Goal: Task Accomplishment & Management: Manage account settings

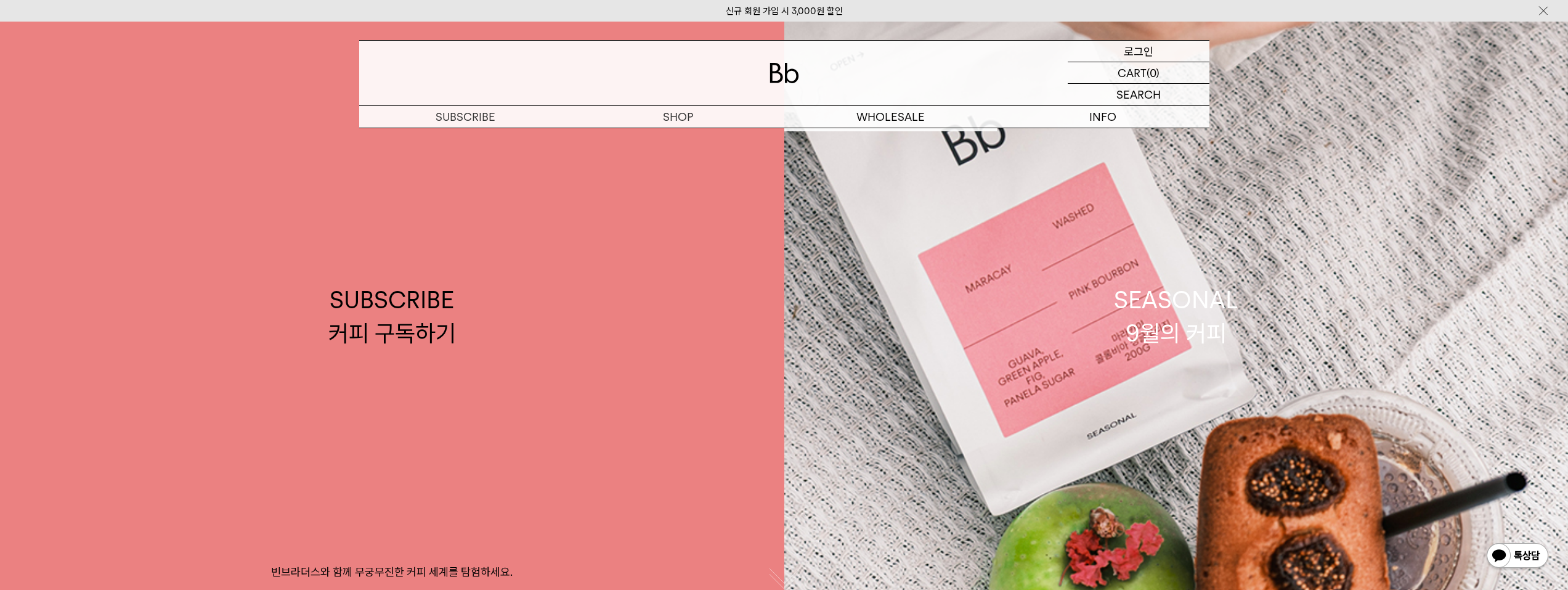
click at [1184, 52] on div "LOGIN 로그인" at bounding box center [1139, 51] width 141 height 21
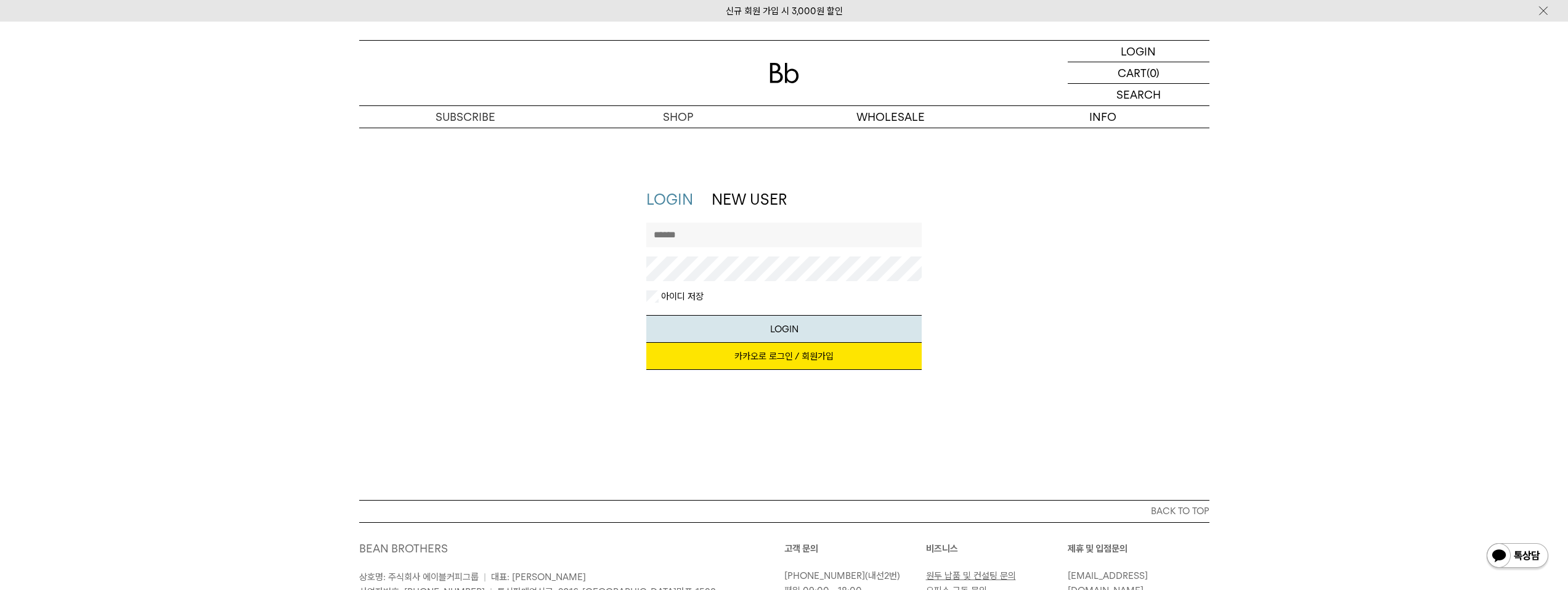
click at [785, 361] on link "카카오로 로그인 / 회원가입" at bounding box center [784, 356] width 276 height 27
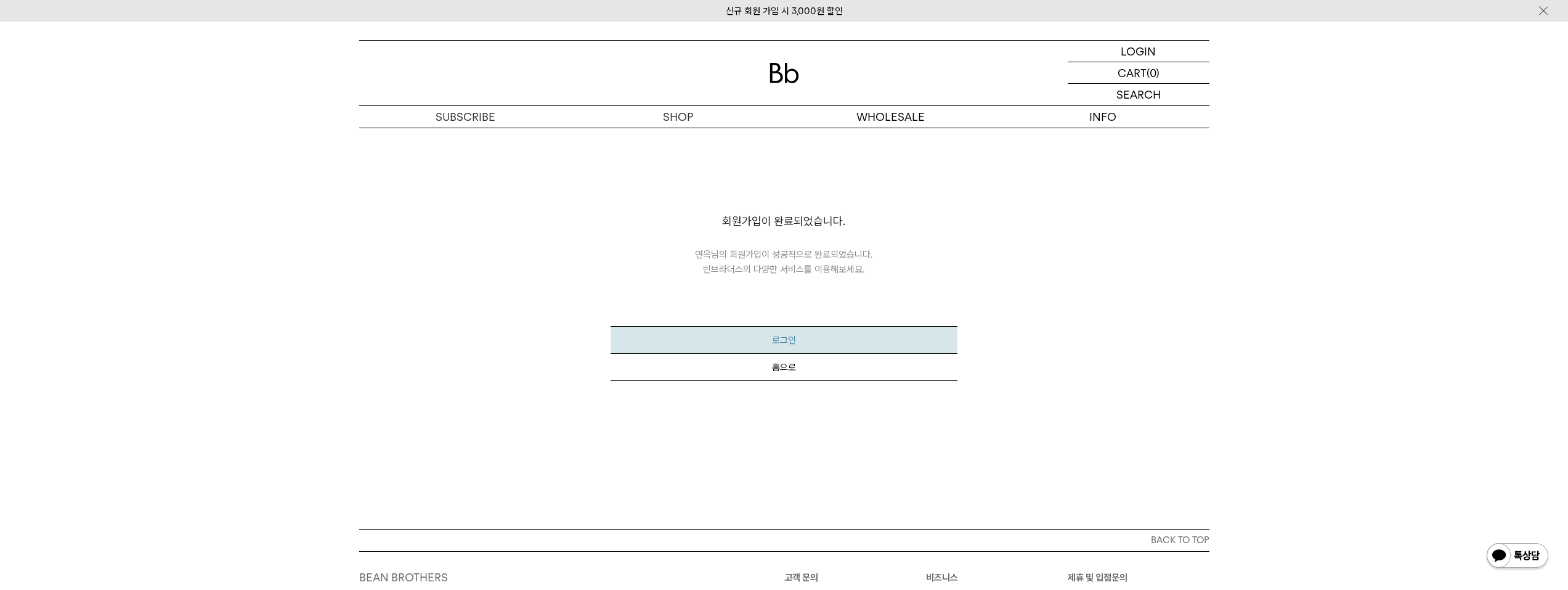
click at [788, 346] on button "로그인" at bounding box center [784, 339] width 347 height 27
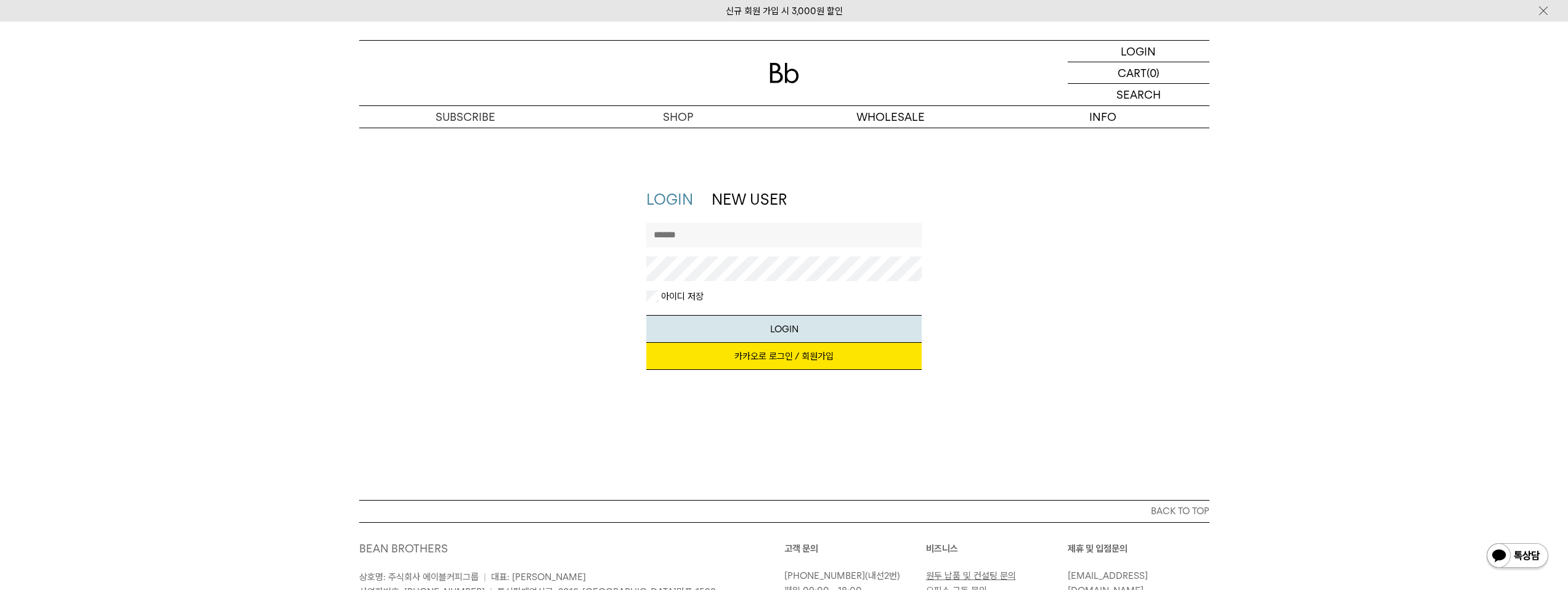
click at [780, 360] on link "카카오로 로그인 / 회원가입" at bounding box center [784, 356] width 276 height 27
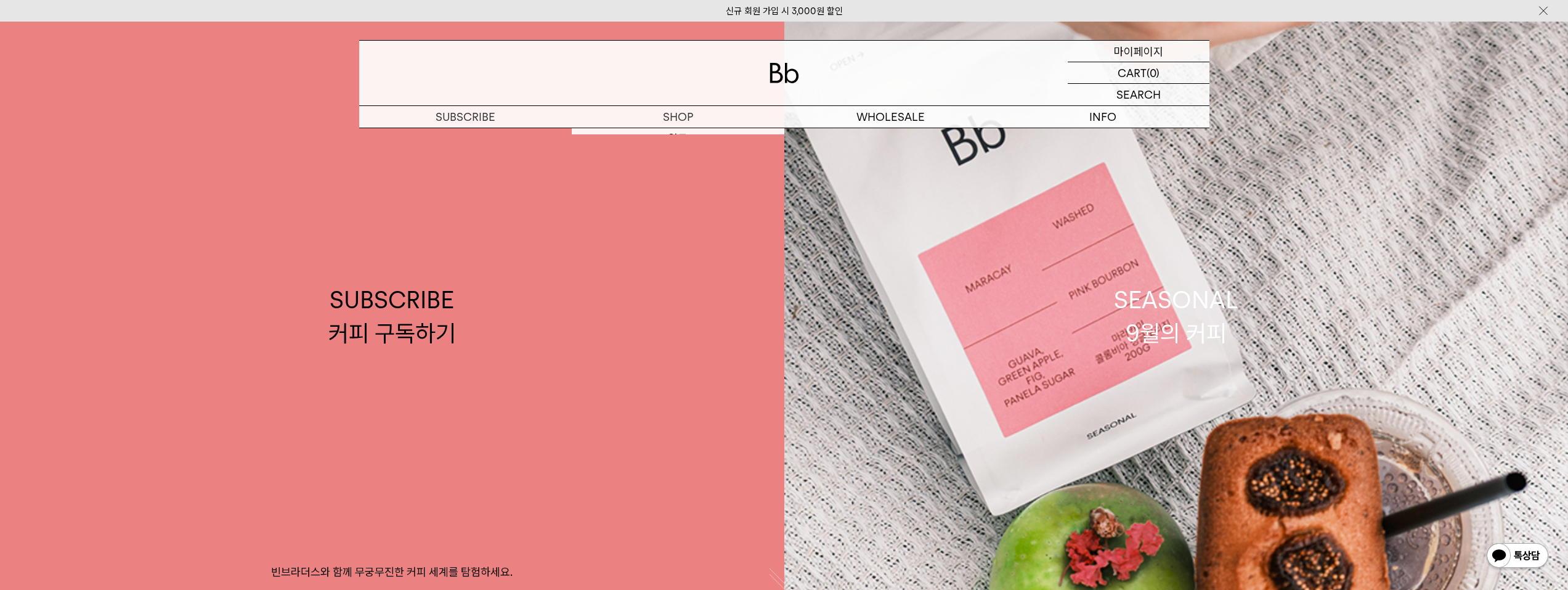
click at [1153, 53] on p "마이페이지" at bounding box center [1139, 51] width 49 height 21
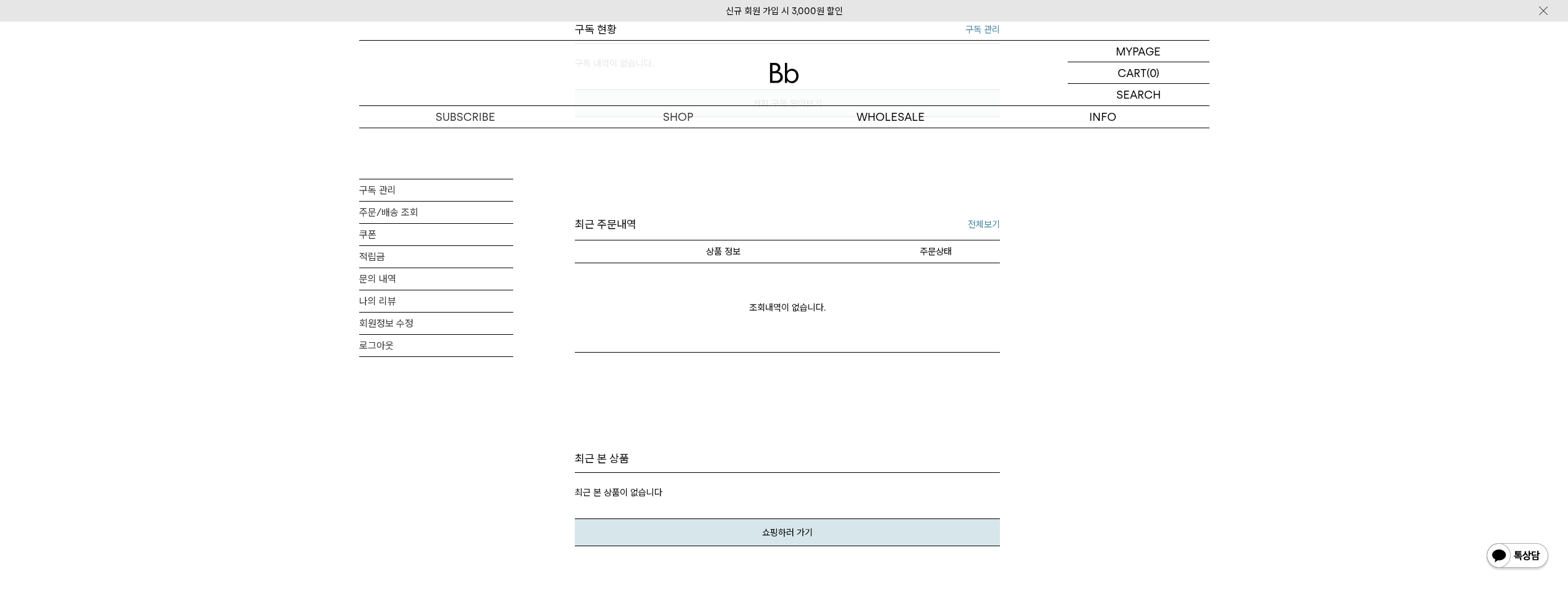
scroll to position [493, 0]
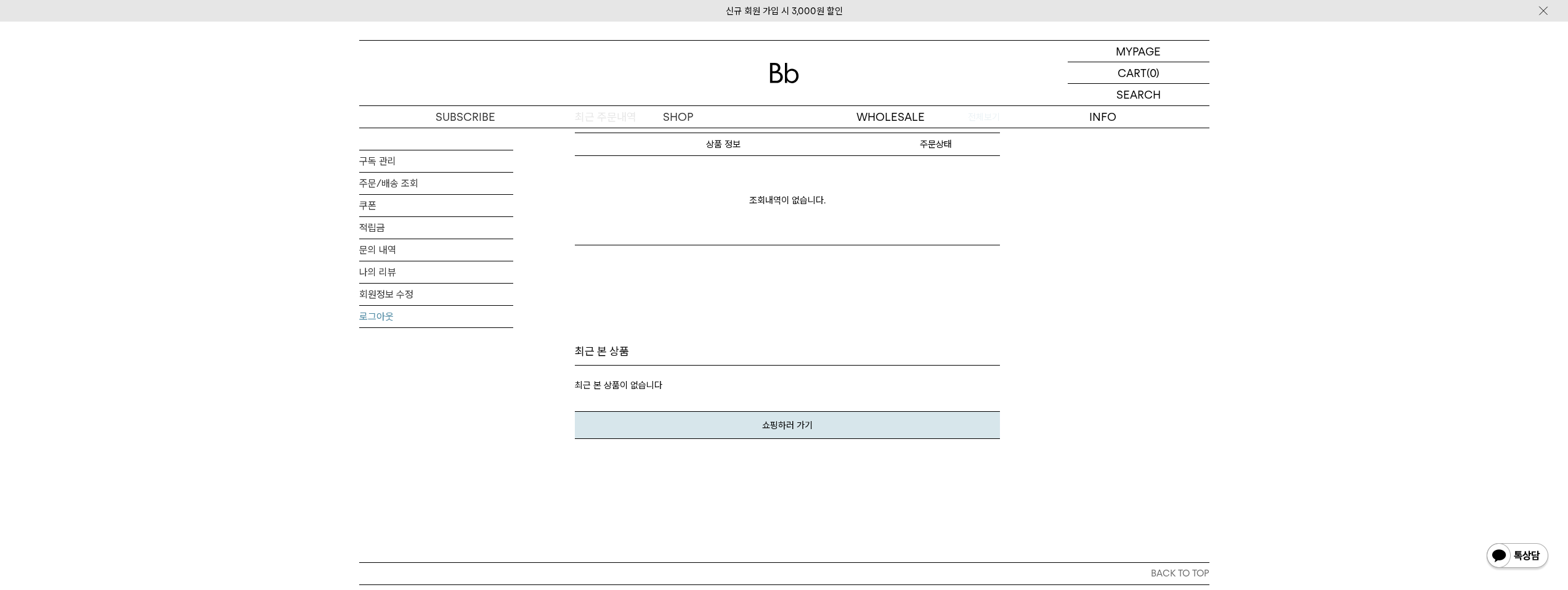
click at [417, 321] on link "로그아웃" at bounding box center [437, 316] width 154 height 21
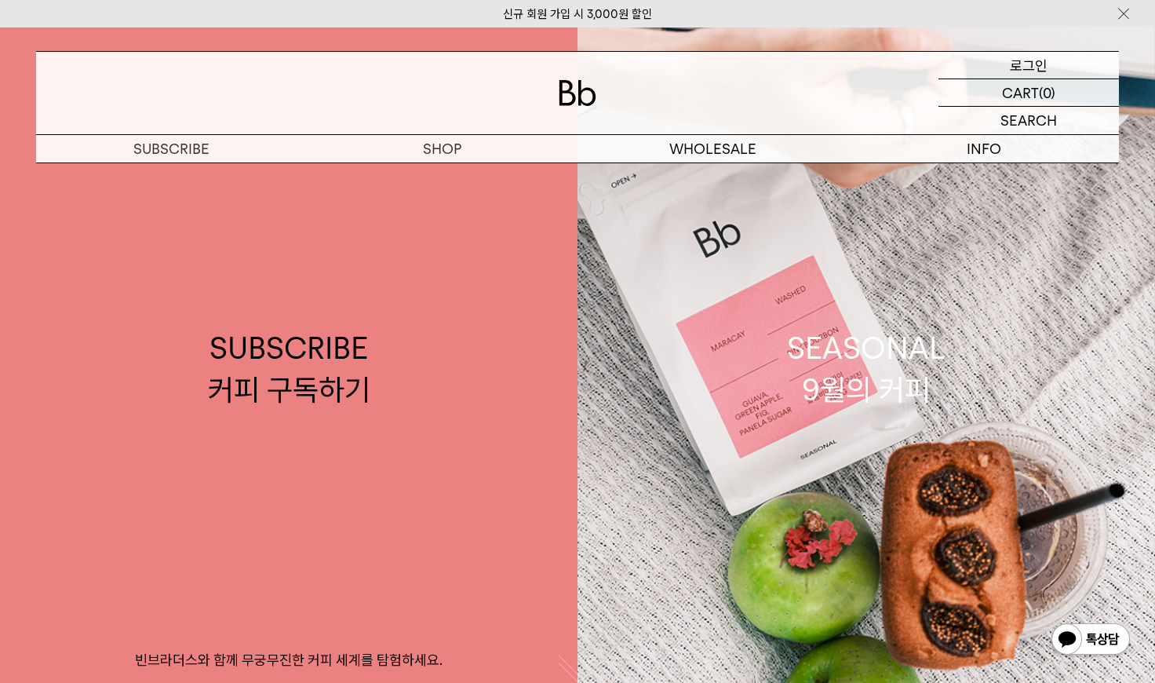
click at [1021, 72] on p "로그인" at bounding box center [1029, 65] width 38 height 27
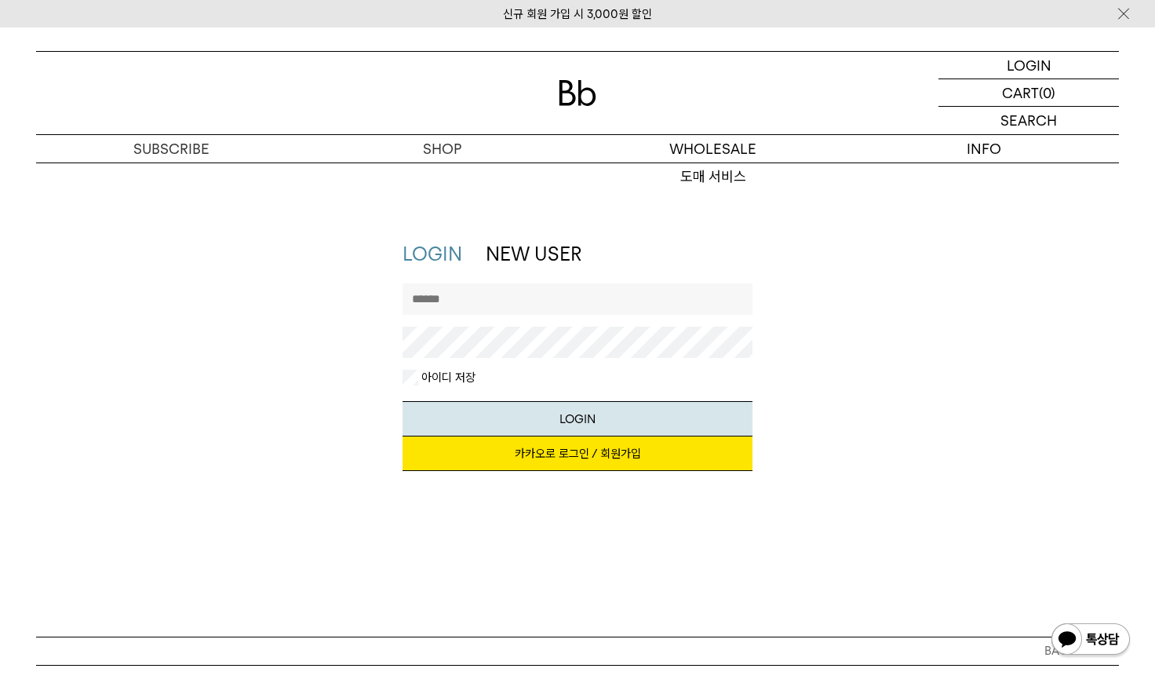
click at [602, 455] on link "카카오로 로그인 / 회원가입" at bounding box center [578, 453] width 351 height 35
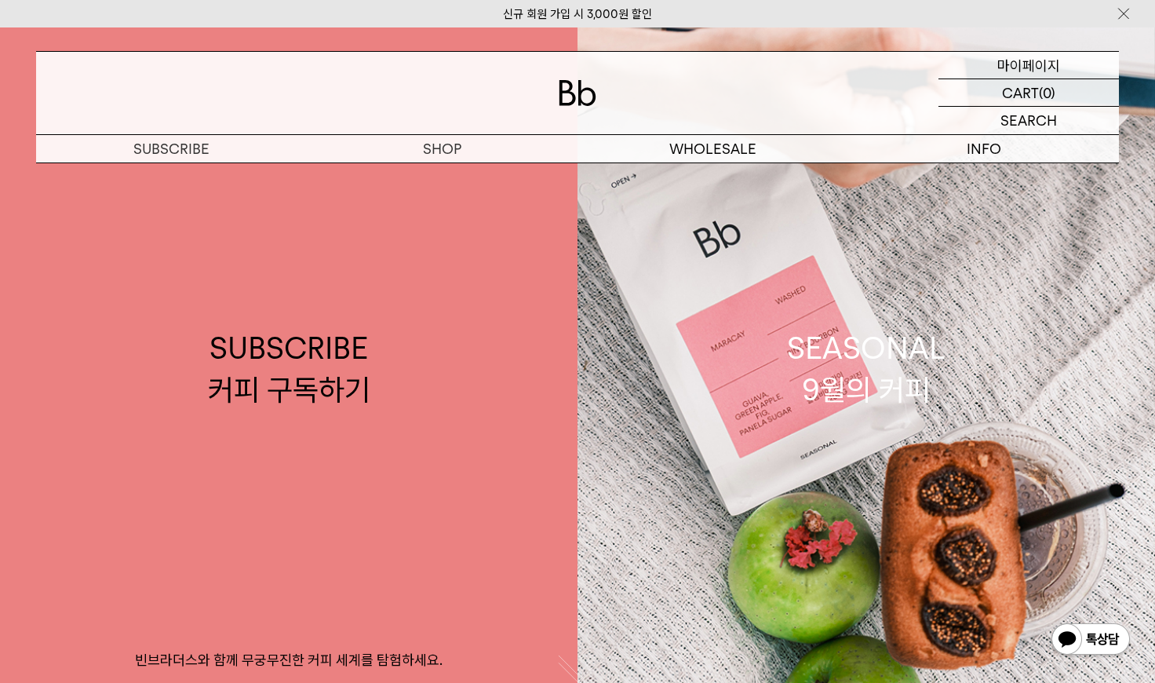
click at [1032, 67] on p "마이페이지" at bounding box center [1028, 65] width 63 height 27
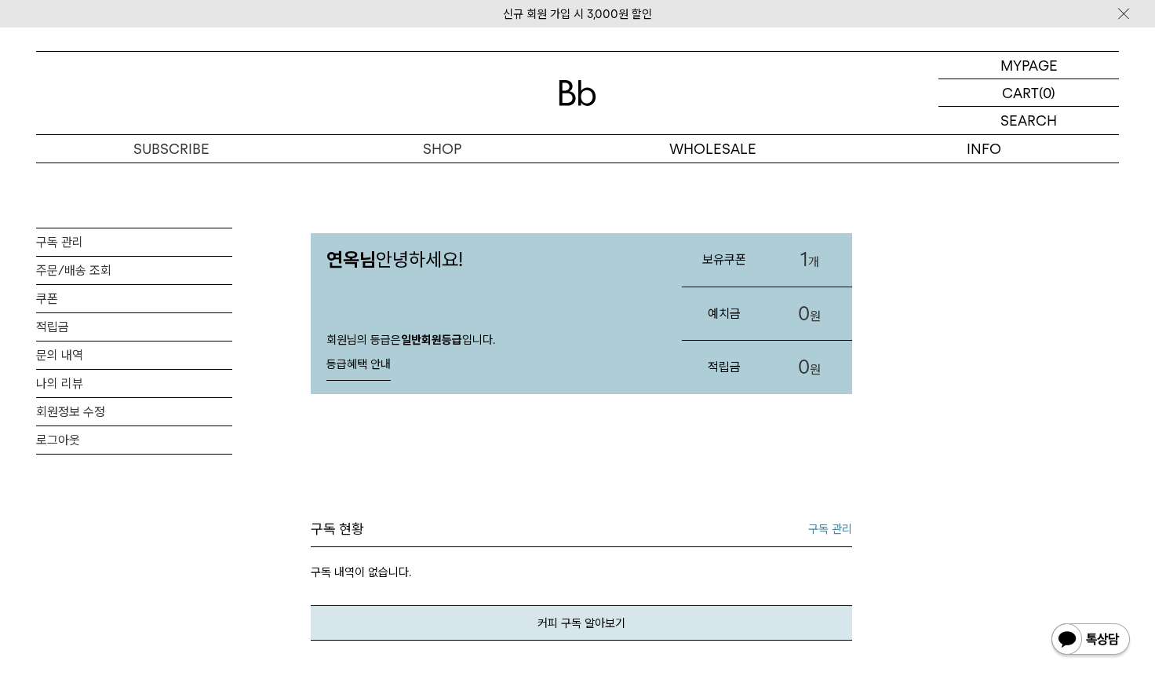
click at [763, 256] on h3 "보유쿠폰" at bounding box center [724, 260] width 85 height 42
click at [1012, 68] on p "마이페이지" at bounding box center [1028, 65] width 63 height 27
click at [89, 439] on link "로그아웃" at bounding box center [134, 439] width 196 height 27
